Goal: Transaction & Acquisition: Purchase product/service

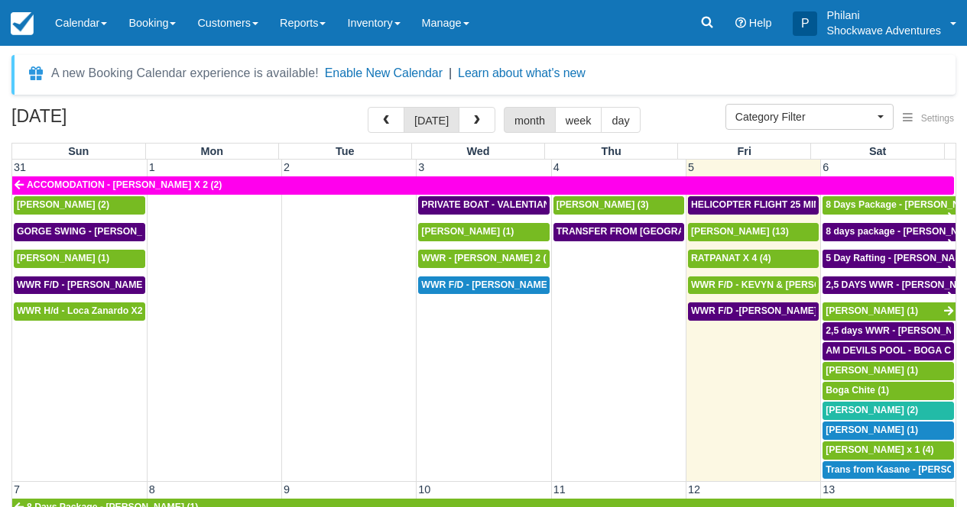
select select
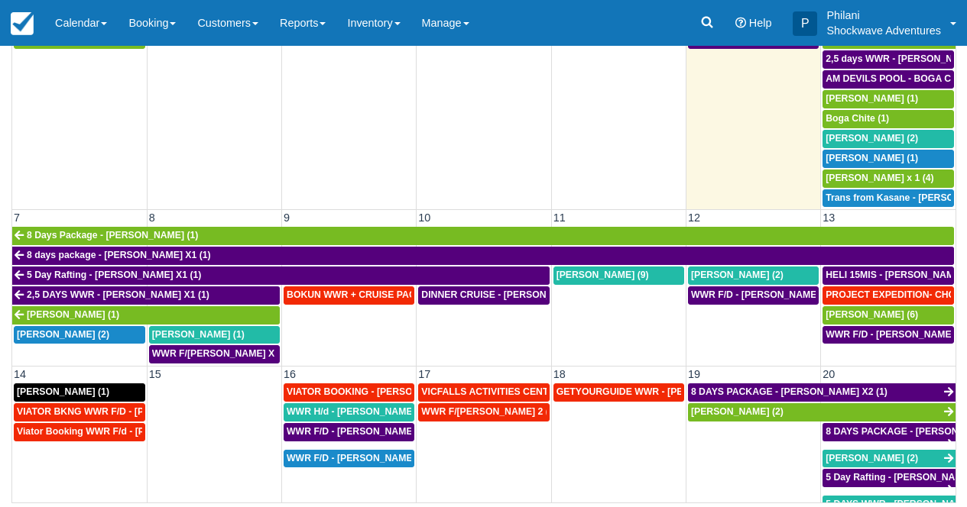
scroll to position [82, 0]
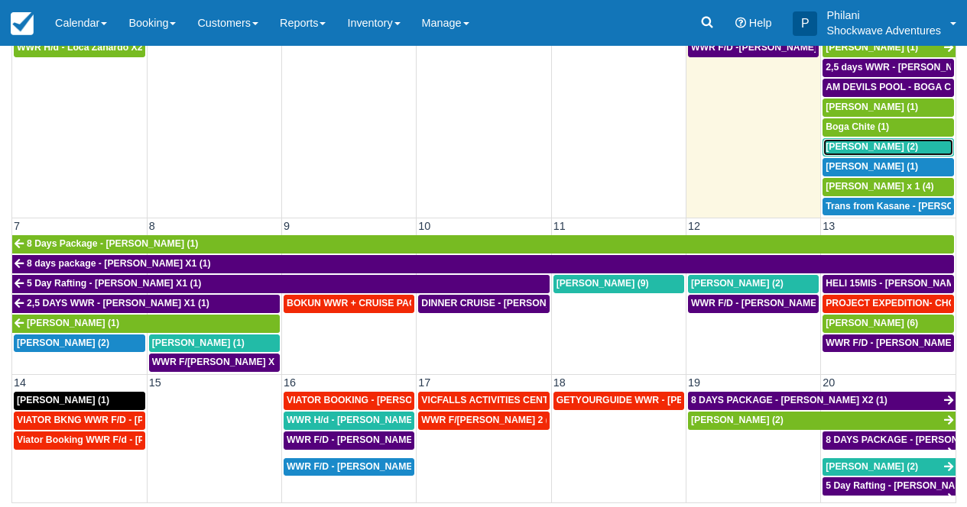
click at [854, 148] on span "Fabio Vieira Moroz (2)" at bounding box center [871, 146] width 92 height 11
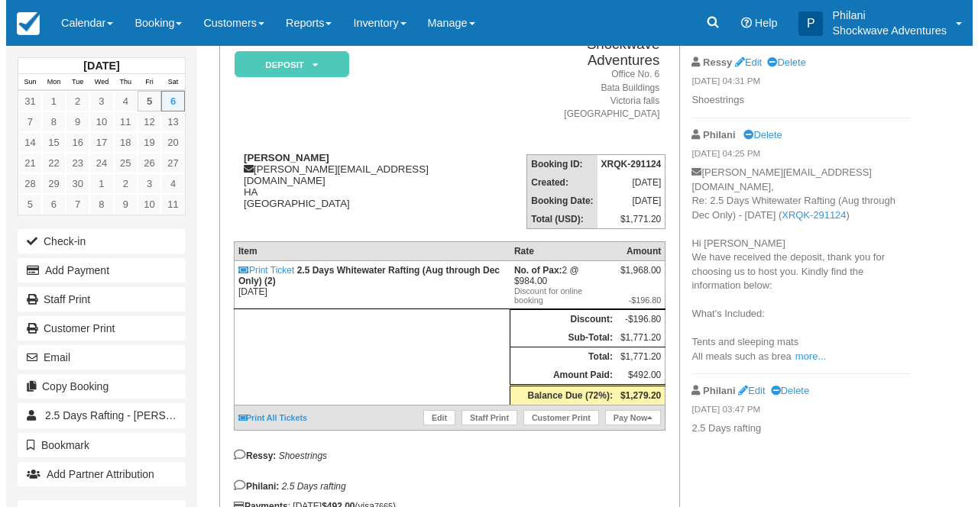
scroll to position [159, 0]
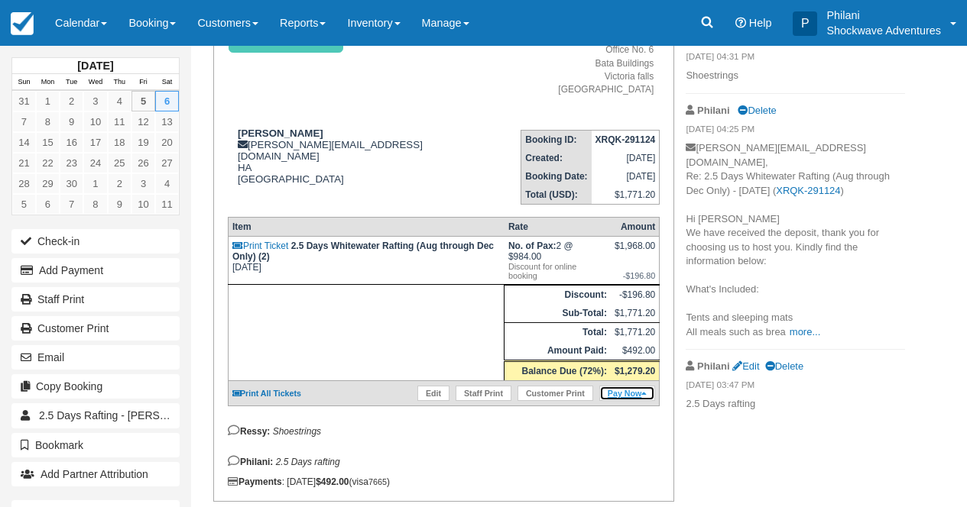
click at [605, 401] on link "Pay Now" at bounding box center [627, 393] width 56 height 15
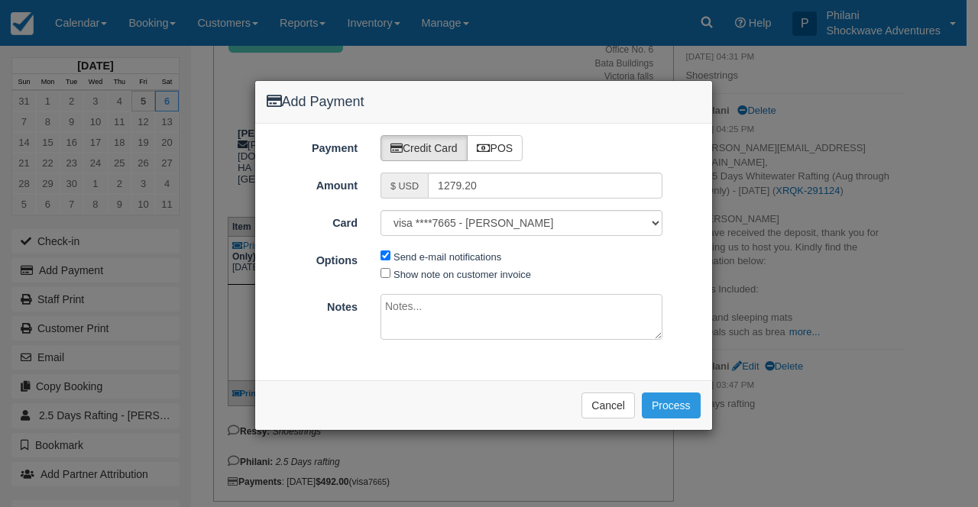
type input "09/05/25"
click at [511, 152] on label "POS" at bounding box center [495, 148] width 57 height 26
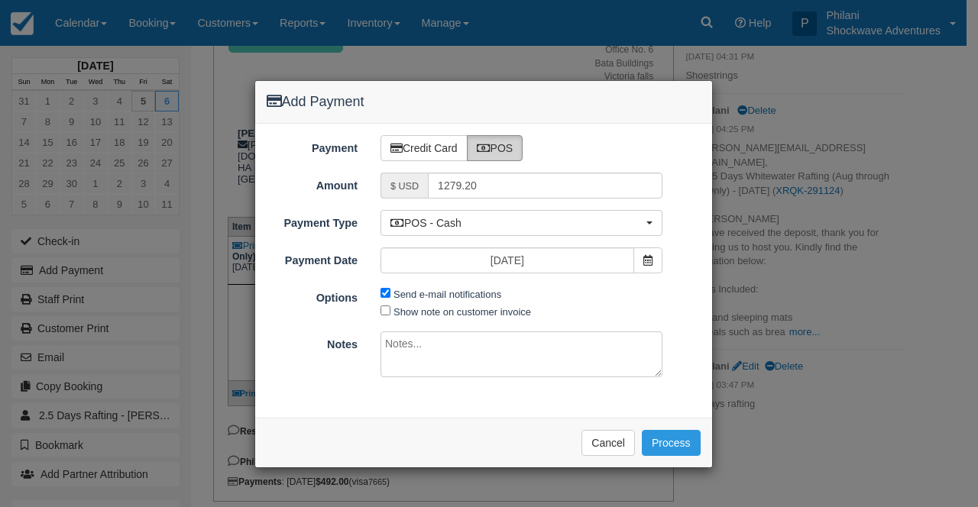
radio input "true"
click at [478, 292] on label "Send e-mail notifications" at bounding box center [448, 294] width 108 height 11
click at [390, 292] on input "Send e-mail notifications" at bounding box center [386, 293] width 10 height 10
checkbox input "false"
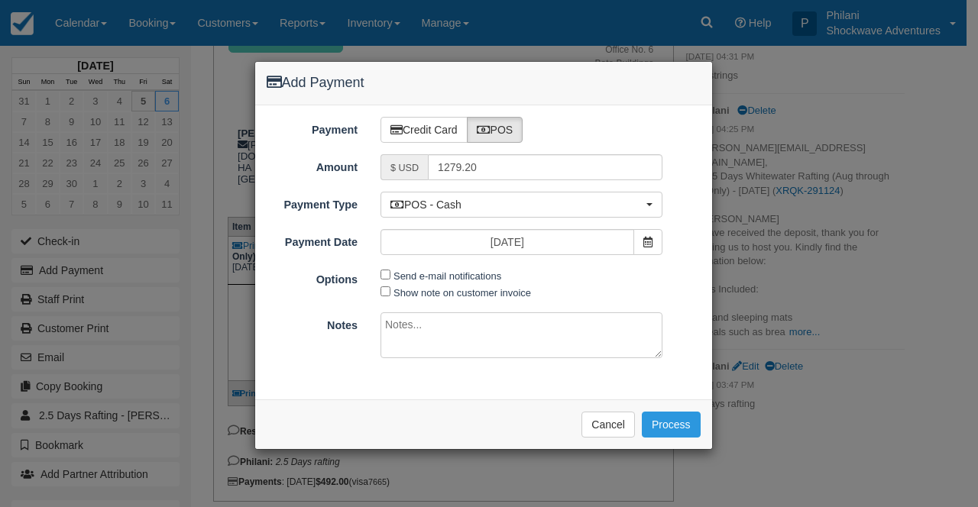
click at [453, 329] on textarea at bounding box center [522, 336] width 282 height 46
click at [452, 302] on div "Payment Credit Card POS Amount $ USD 1279.20 Card visa ****7665 - Fabio Vieira …" at bounding box center [483, 252] width 457 height 294
click at [446, 297] on label "Show note on customer invoice" at bounding box center [463, 292] width 138 height 11
click at [390, 296] on input "Show note on customer invoice" at bounding box center [386, 292] width 10 height 10
checkbox input "true"
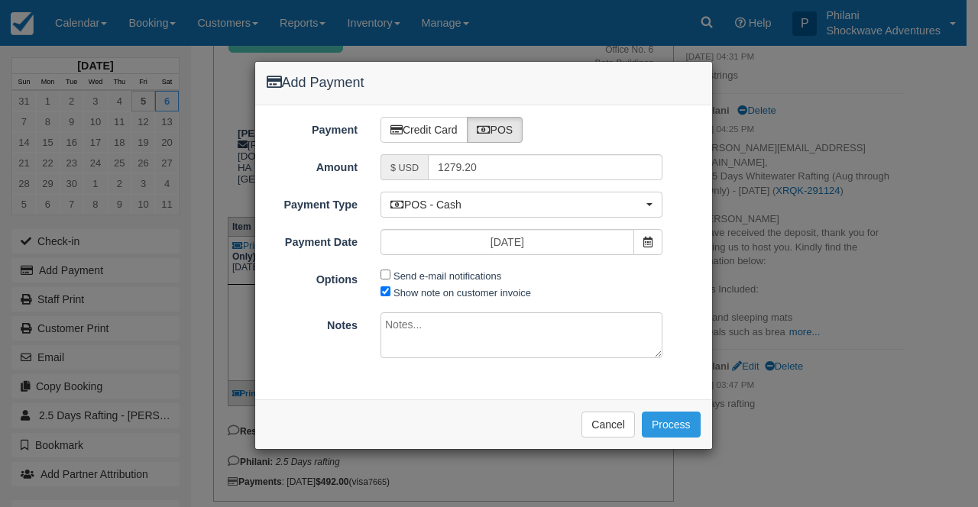
click at [442, 339] on textarea at bounding box center [522, 336] width 282 height 46
type textarea "PAid on CBZ"
click at [688, 340] on div "Notes PAid on CBZ" at bounding box center [483, 338] width 457 height 50
click at [685, 428] on button "Process" at bounding box center [671, 425] width 59 height 26
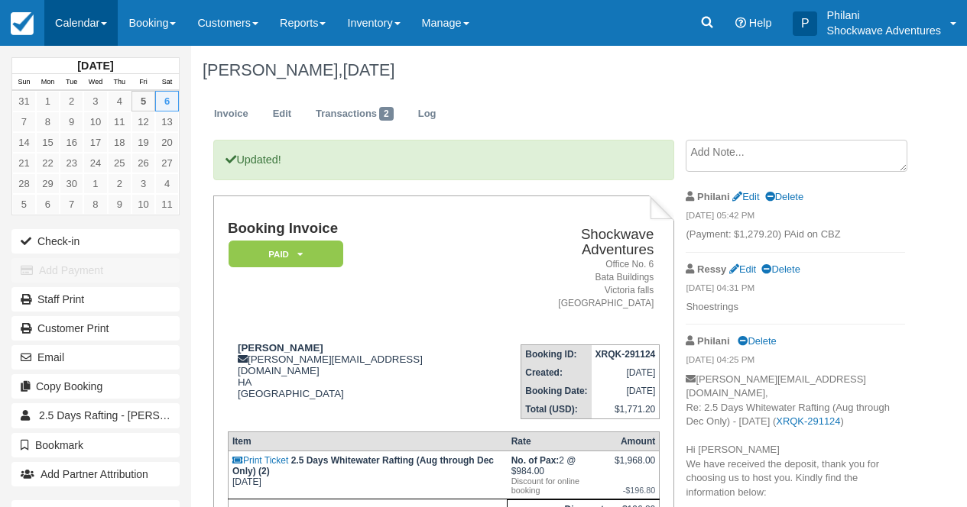
click at [107, 18] on link "Calendar" at bounding box center [80, 23] width 73 height 46
click at [98, 17] on link "Calendar" at bounding box center [80, 23] width 73 height 46
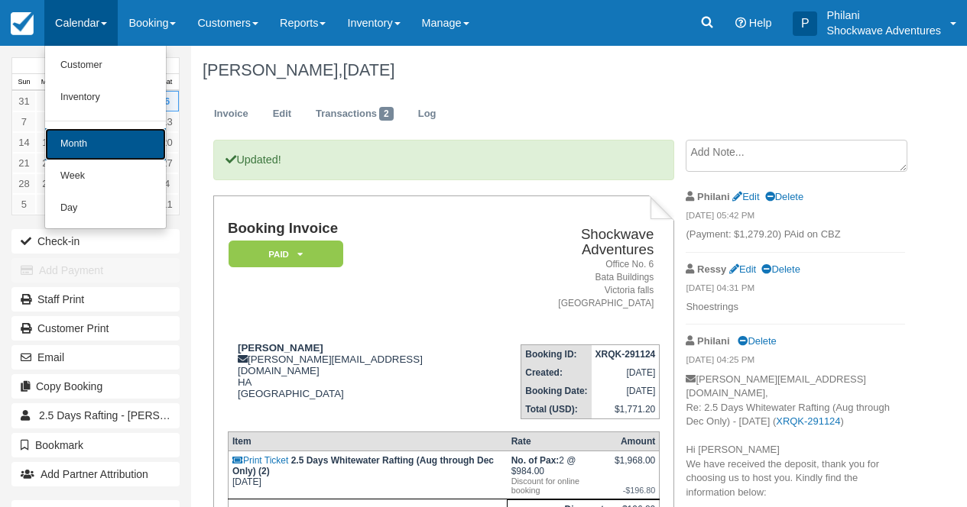
click at [93, 141] on link "Month" at bounding box center [105, 144] width 121 height 32
click at [93, 141] on link "17" at bounding box center [95, 142] width 24 height 21
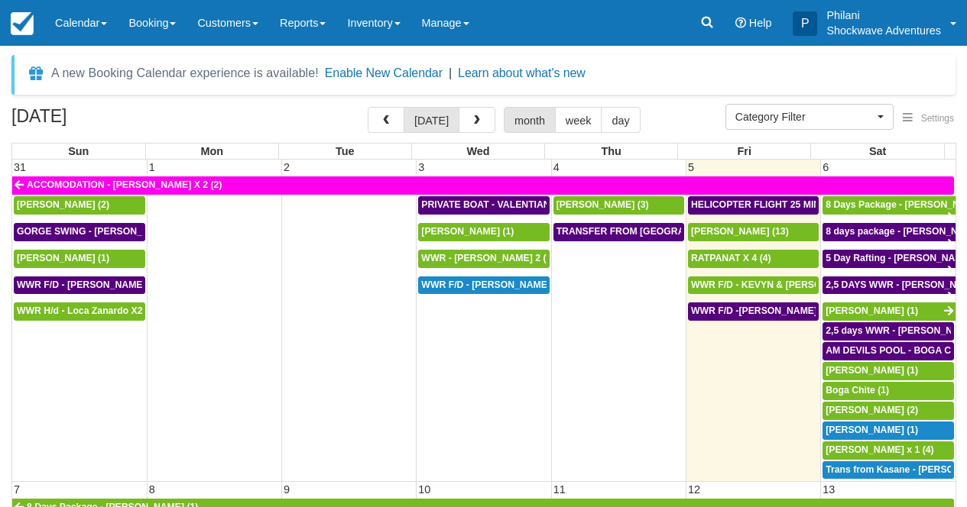
select select
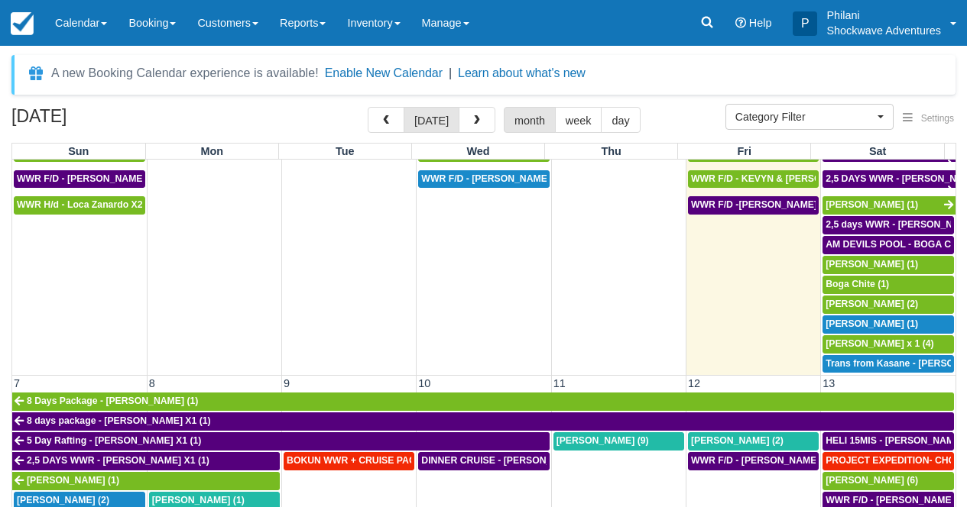
scroll to position [96, 0]
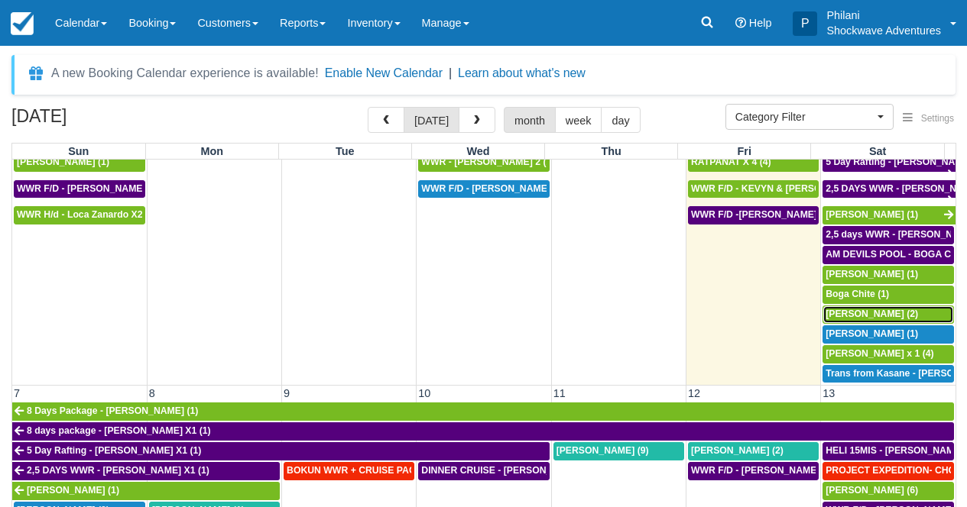
click at [851, 312] on span "Fabio Vieira Moroz (2)" at bounding box center [871, 314] width 92 height 11
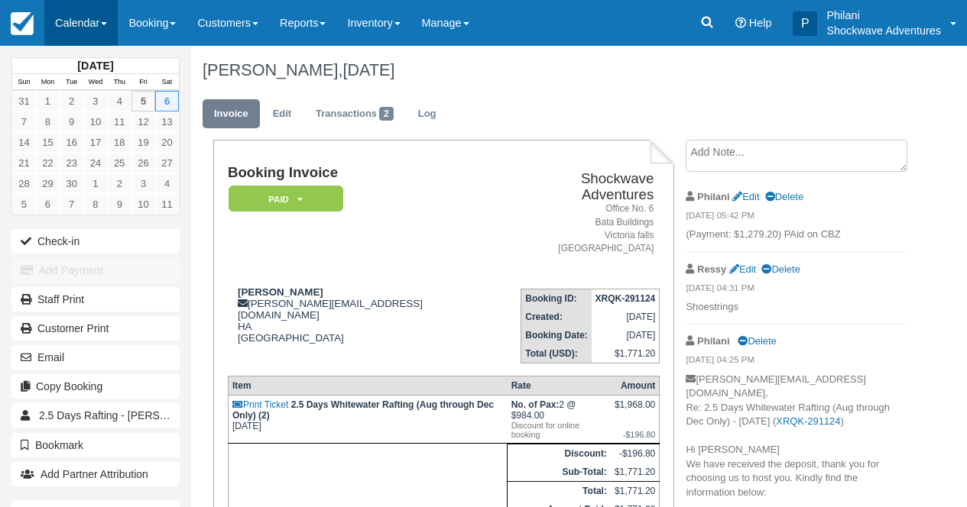
click at [96, 14] on link "Calendar" at bounding box center [80, 23] width 73 height 46
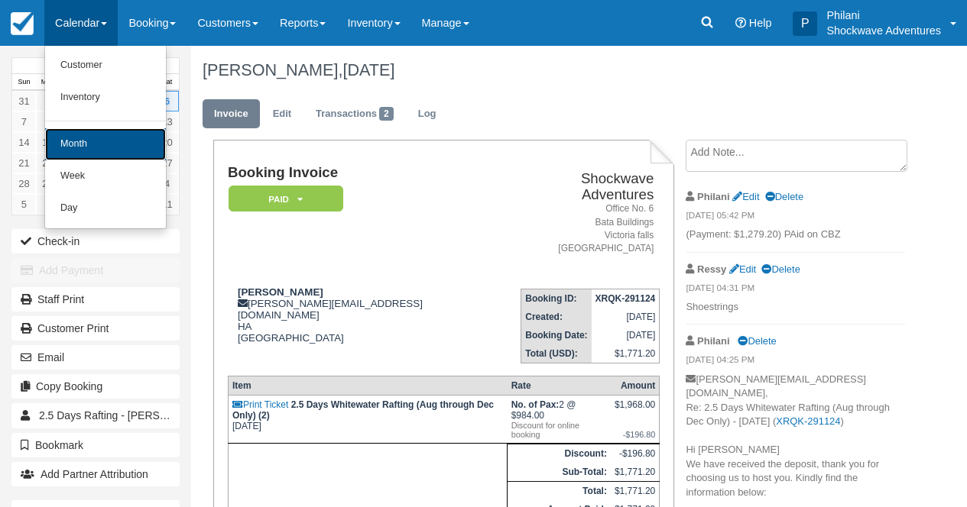
click at [131, 138] on link "Month" at bounding box center [105, 144] width 121 height 32
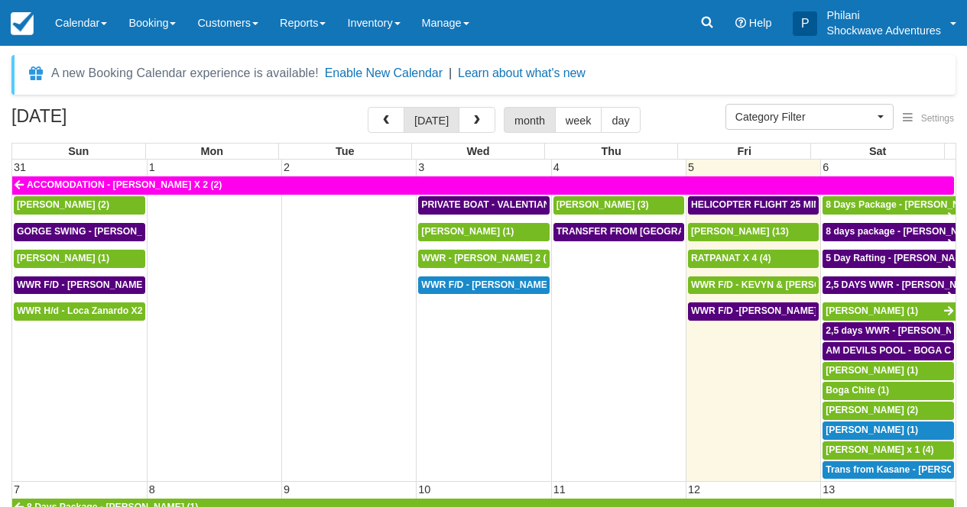
select select
click at [597, 205] on span "[PERSON_NAME] (3)" at bounding box center [602, 204] width 92 height 11
